Goal: Register for event/course

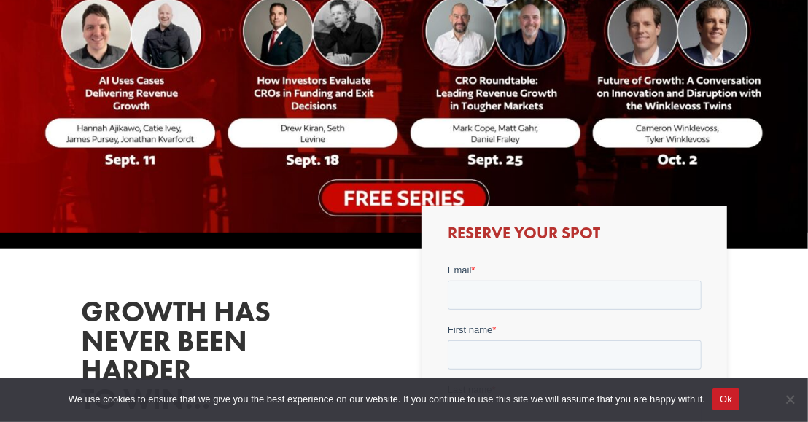
scroll to position [259, 0]
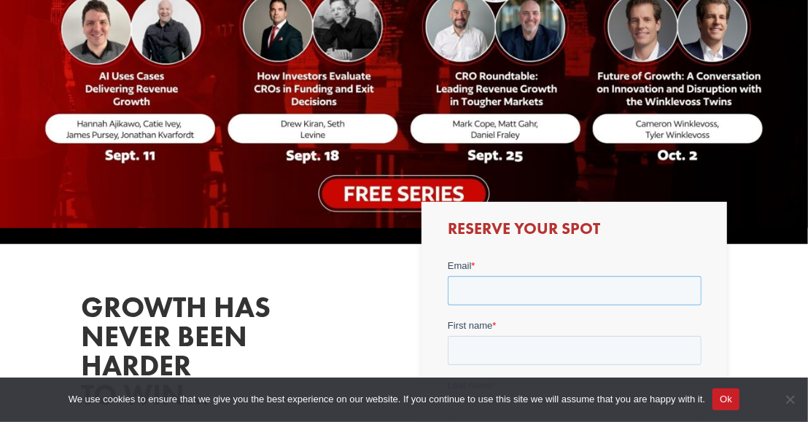
click at [491, 283] on input "Email *" at bounding box center [574, 290] width 254 height 29
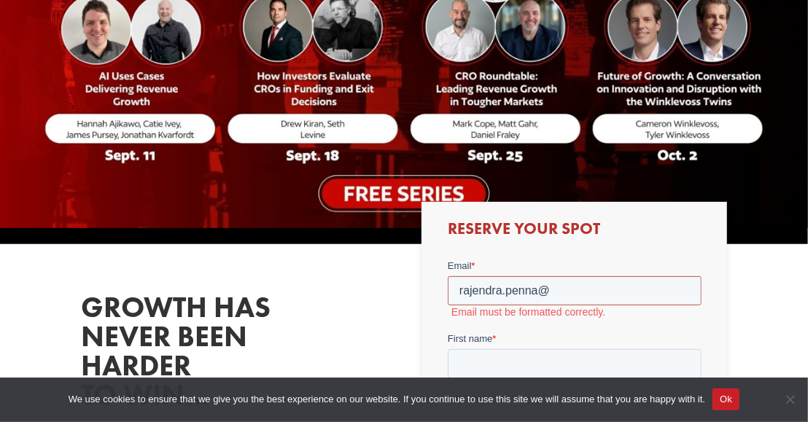
type input "[PERSON_NAME][EMAIL_ADDRESS][PERSON_NAME][DOMAIN_NAME]"
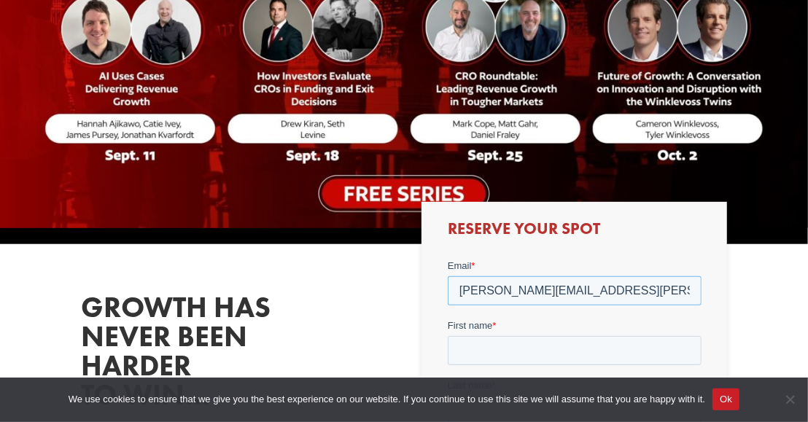
scroll to position [329, 0]
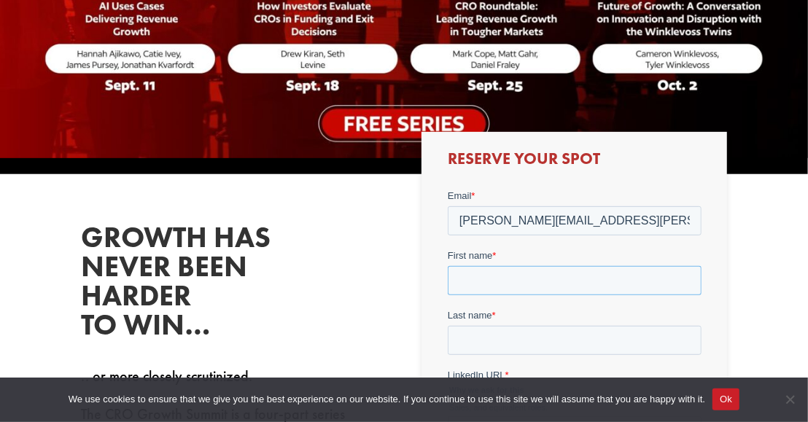
click at [524, 280] on input "First name *" at bounding box center [574, 280] width 254 height 29
type input "[PERSON_NAME]"
type input "Penna"
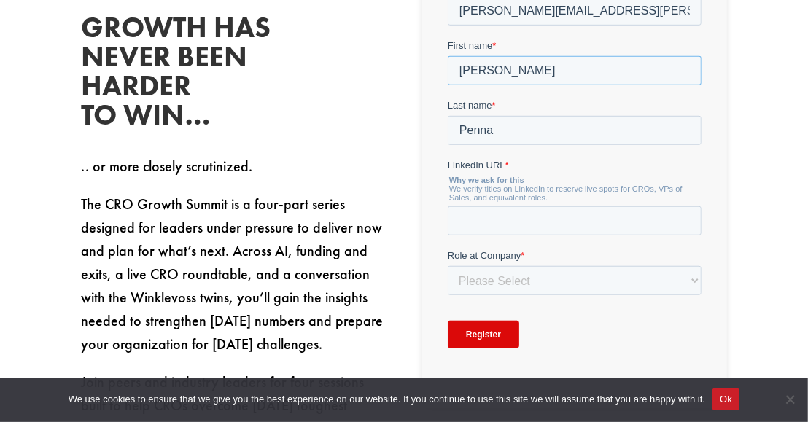
scroll to position [539, 0]
click at [523, 223] on input "LinkedIn URL *" at bounding box center [574, 220] width 254 height 29
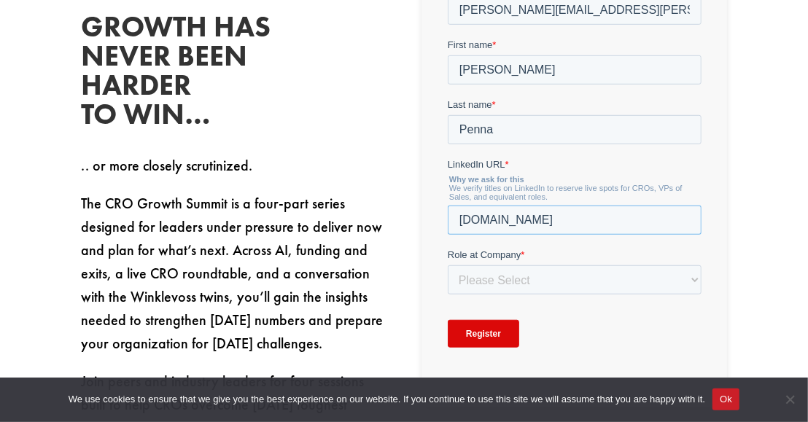
type input "[DOMAIN_NAME]"
click at [691, 278] on select "Please Select C-Level (CRO, CSO, etc) Senior Leadership (VP of Sales, VP of Ena…" at bounding box center [574, 280] width 254 height 29
select select "C-Level (CRO, CSO, etc)"
click at [447, 290] on select "Please Select C-Level (CRO, CSO, etc) Senior Leadership (VP of Sales, VP of Ena…" at bounding box center [574, 280] width 254 height 29
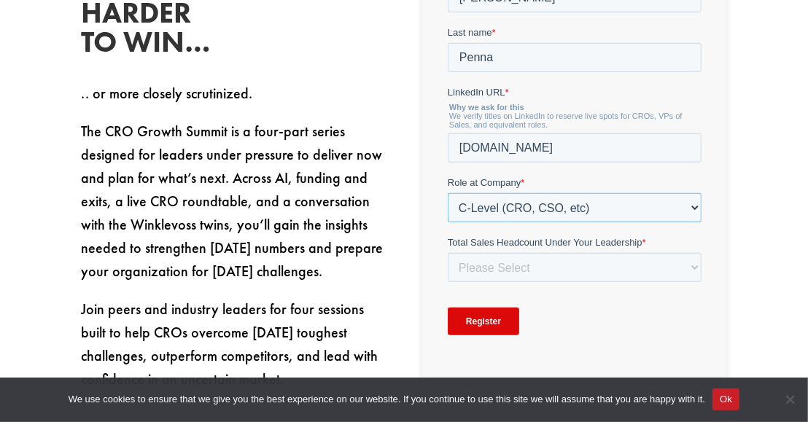
scroll to position [612, 0]
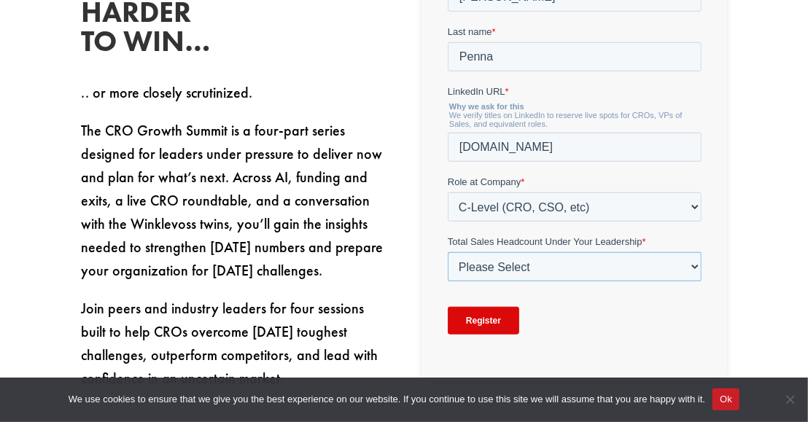
click at [619, 268] on select "Please Select Just Me 1-9 [PHONE_NUMBER] [PHONE_NUMBER]+" at bounding box center [574, 267] width 254 height 29
select select "1-9"
click at [447, 282] on select "Please Select Just Me 1-9 [PHONE_NUMBER] [PHONE_NUMBER]+" at bounding box center [574, 267] width 254 height 29
click at [486, 329] on input "Register" at bounding box center [482, 322] width 71 height 28
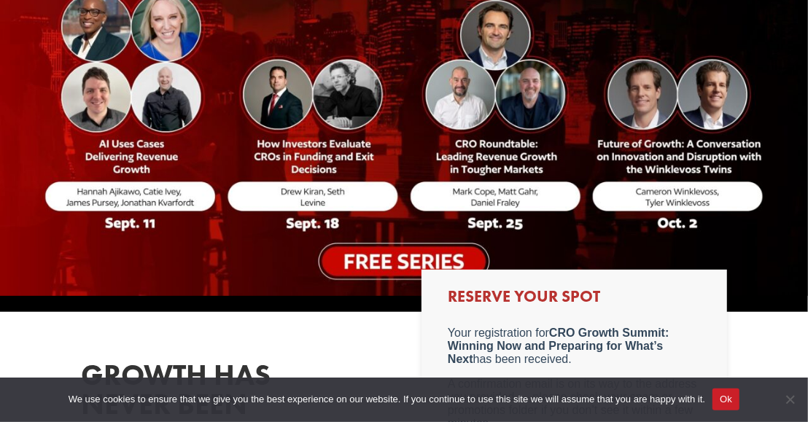
scroll to position [206, 0]
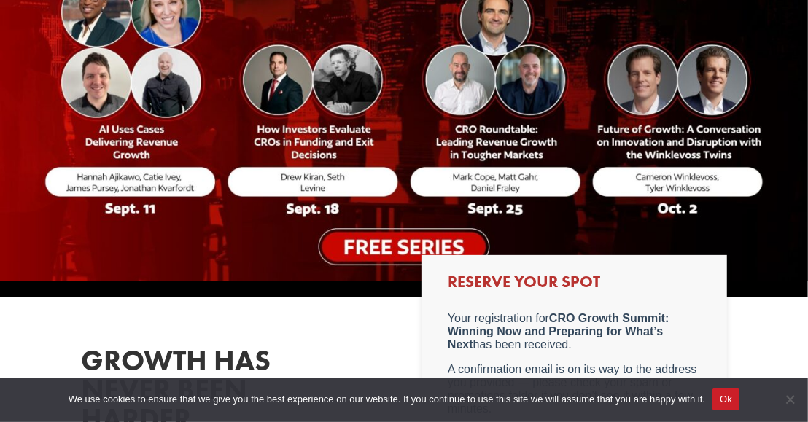
click at [748, 261] on img at bounding box center [404, 70] width 808 height 423
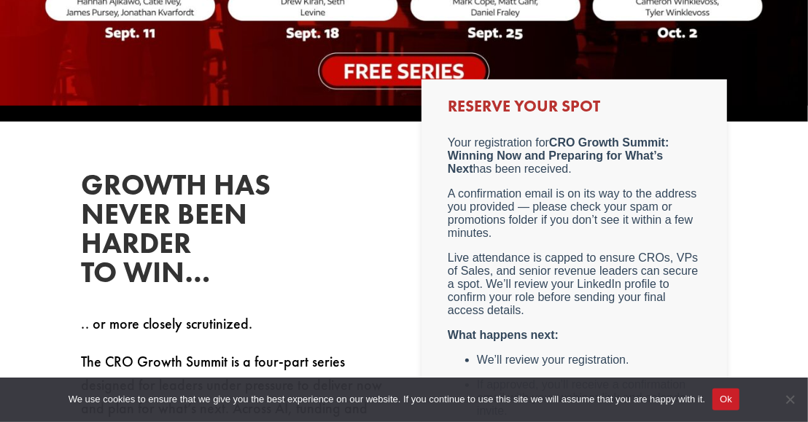
scroll to position [373, 0]
